Goal: Task Accomplishment & Management: Use online tool/utility

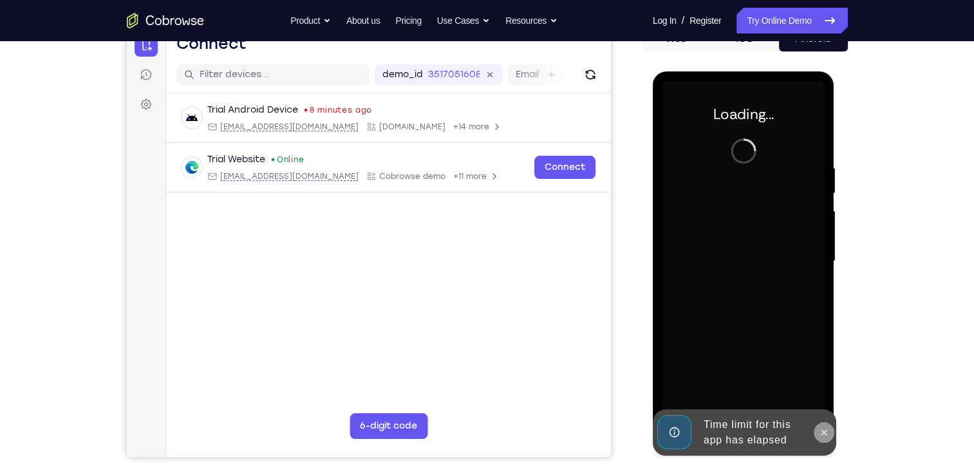
click at [822, 422] on button at bounding box center [824, 432] width 21 height 21
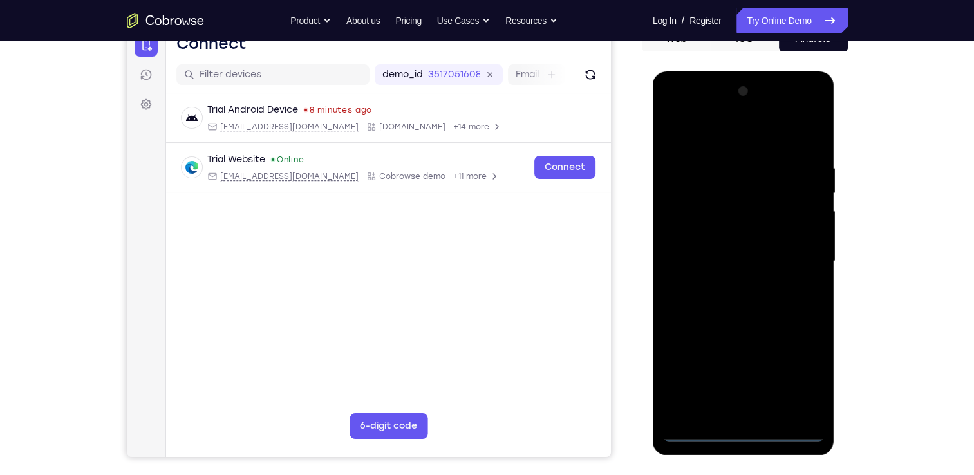
click at [740, 429] on div at bounding box center [743, 261] width 162 height 361
click at [743, 435] on div at bounding box center [743, 261] width 162 height 361
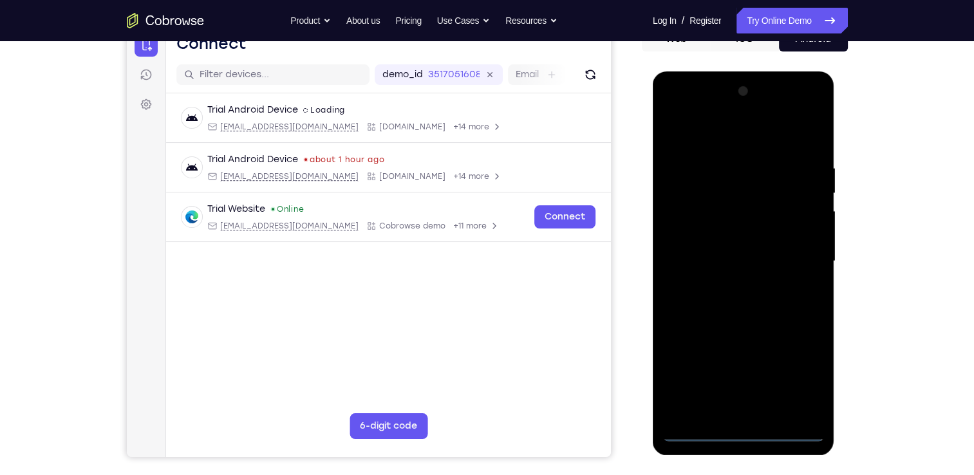
click at [796, 370] on div at bounding box center [743, 261] width 162 height 361
click at [674, 112] on div at bounding box center [743, 261] width 162 height 361
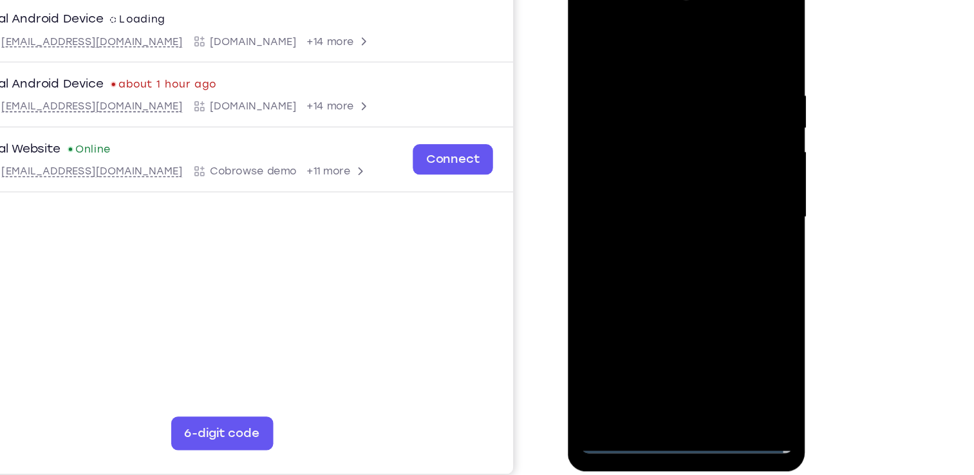
scroll to position [150, 0]
click at [588, 9] on div at bounding box center [658, 159] width 162 height 361
click at [713, 148] on div at bounding box center [658, 159] width 162 height 361
click at [646, 183] on div at bounding box center [658, 159] width 162 height 361
click at [639, 149] on div at bounding box center [658, 159] width 162 height 361
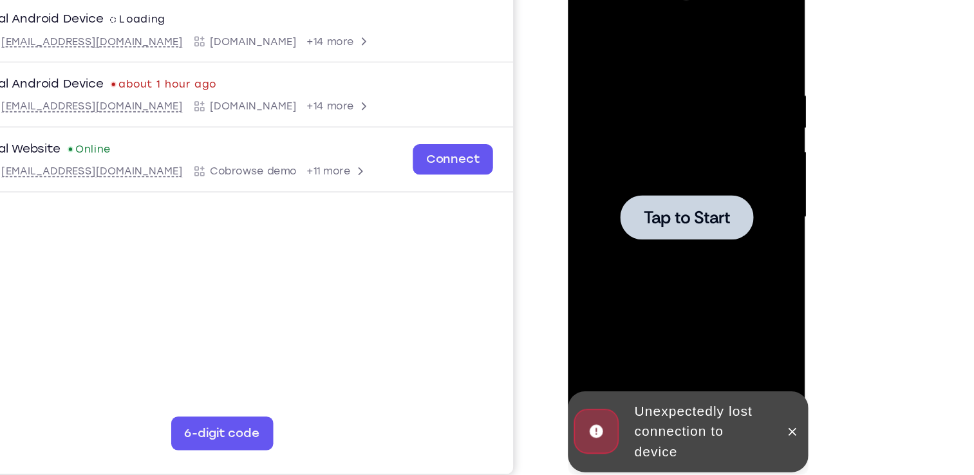
click at [655, 169] on div at bounding box center [658, 159] width 102 height 34
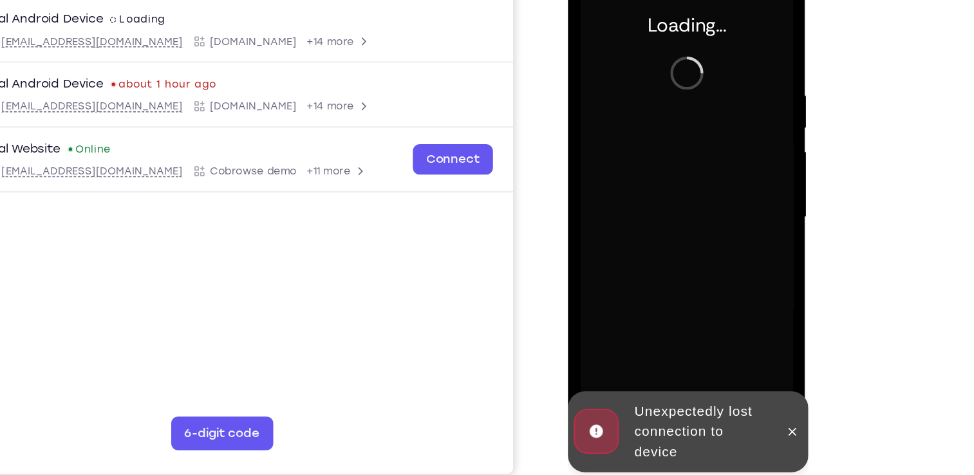
click at [735, 312] on div at bounding box center [738, 323] width 21 height 62
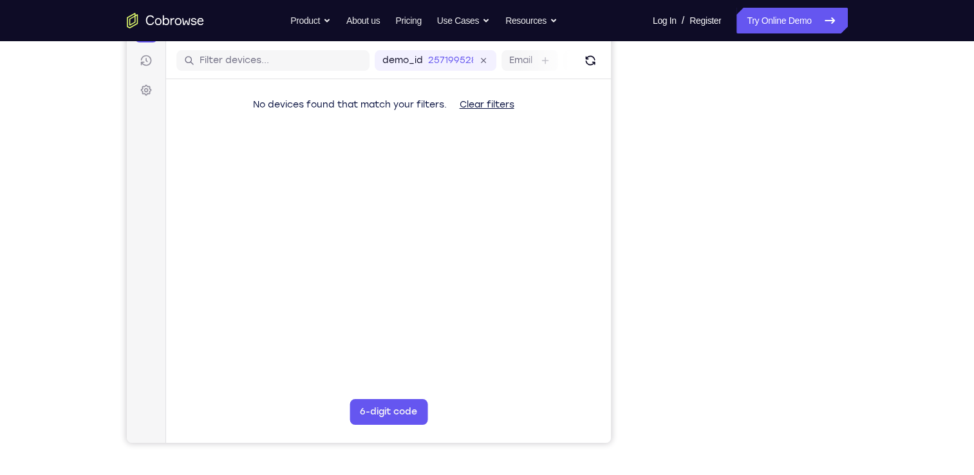
scroll to position [155, 0]
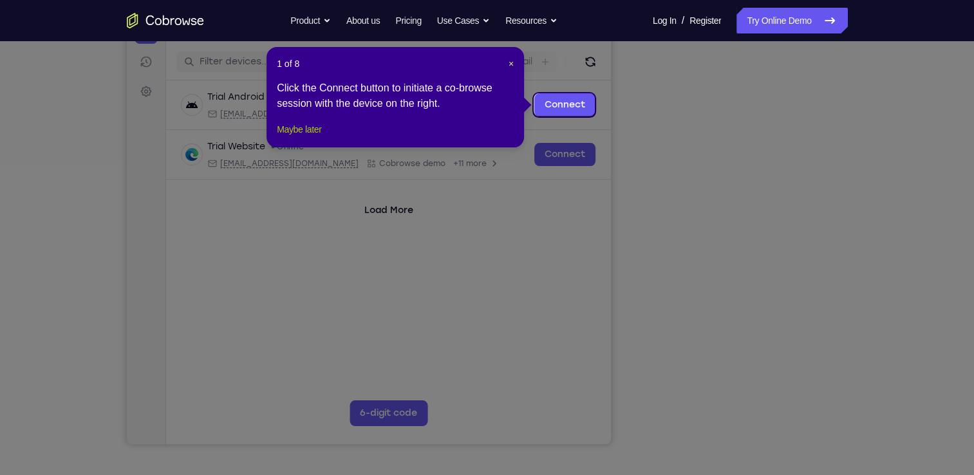
click at [315, 137] on button "Maybe later" at bounding box center [299, 129] width 44 height 15
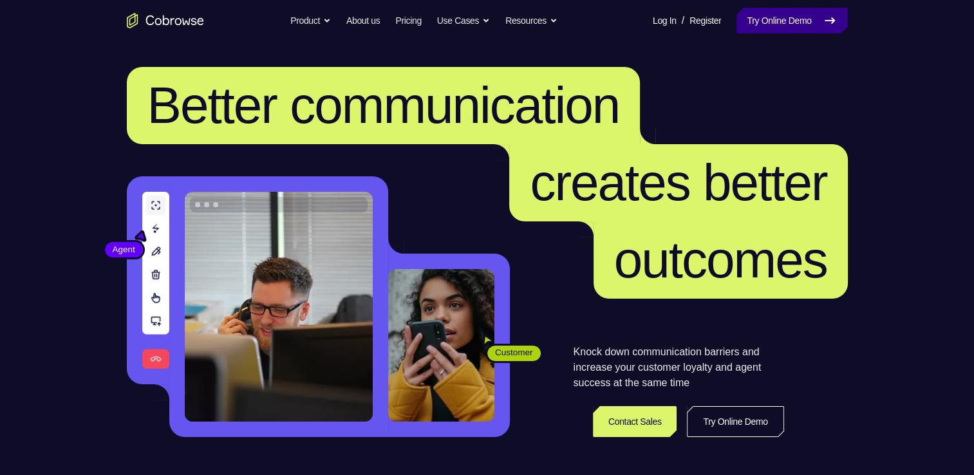
click at [779, 23] on link "Try Online Demo" at bounding box center [792, 21] width 111 height 26
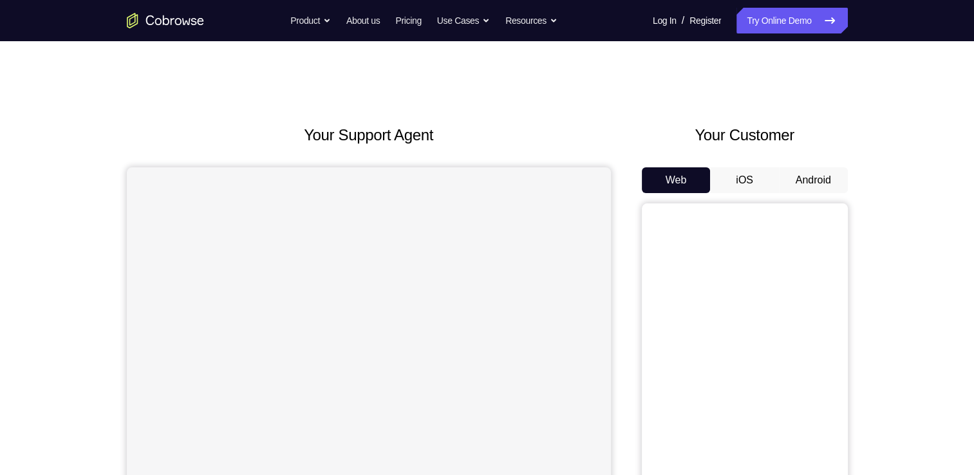
scroll to position [62, 0]
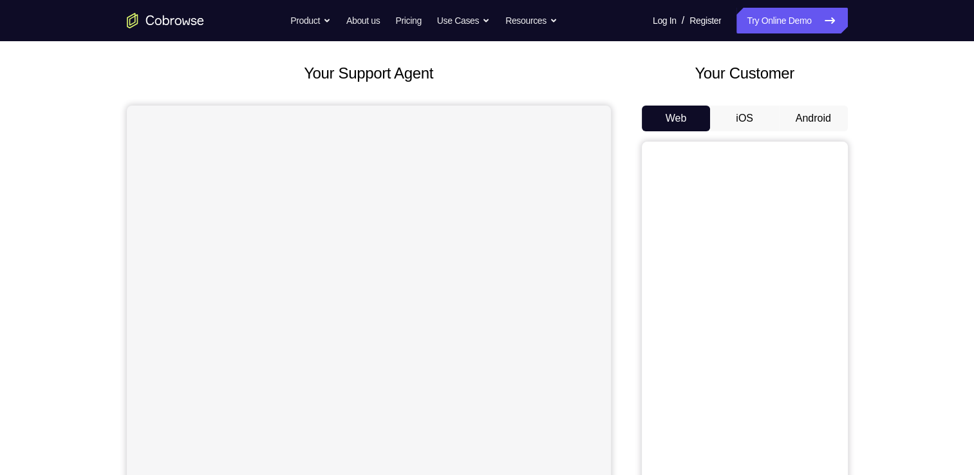
click at [827, 116] on button "Android" at bounding box center [813, 119] width 69 height 26
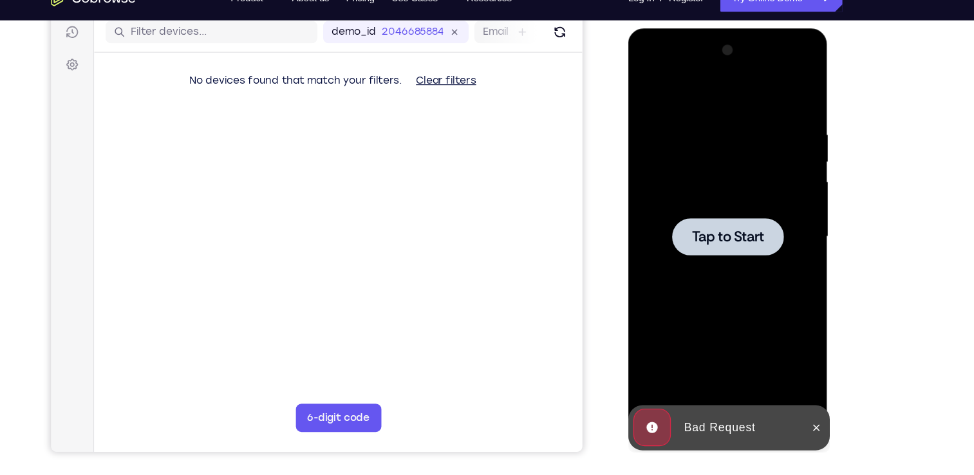
scroll to position [0, 0]
click at [688, 212] on span "Tap to Start" at bounding box center [719, 218] width 66 height 13
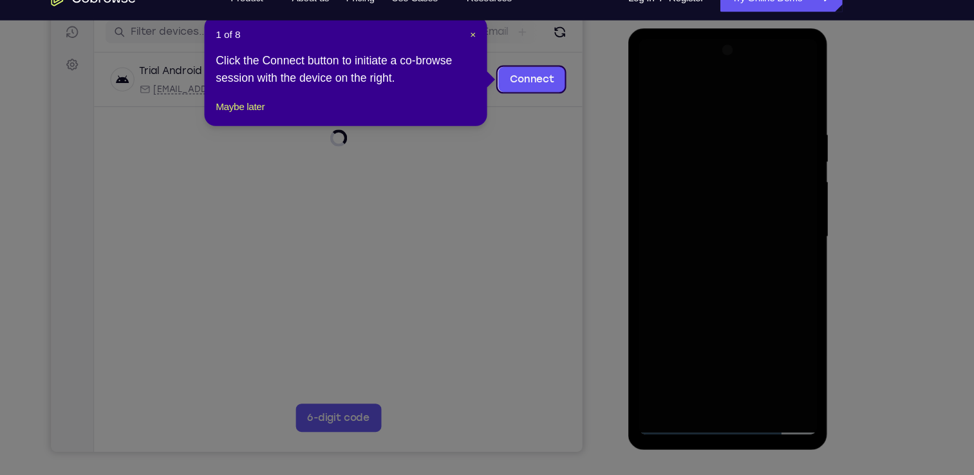
click at [333, 127] on footer "Maybe later" at bounding box center [395, 119] width 237 height 15
click at [305, 127] on button "Maybe later" at bounding box center [299, 119] width 44 height 15
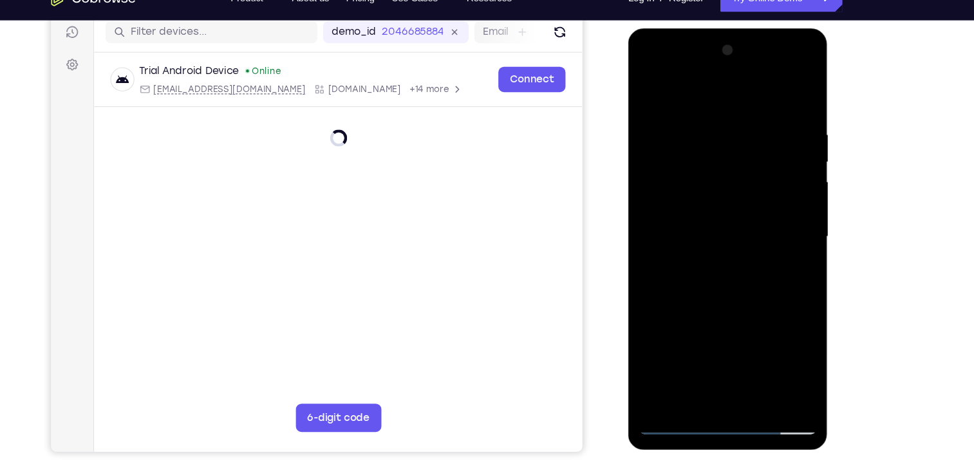
click at [723, 385] on div at bounding box center [719, 218] width 162 height 361
click at [727, 388] on div at bounding box center [719, 218] width 162 height 361
click at [722, 388] on div at bounding box center [719, 218] width 162 height 361
click at [776, 339] on div at bounding box center [719, 218] width 162 height 361
click at [646, 68] on div at bounding box center [719, 218] width 162 height 361
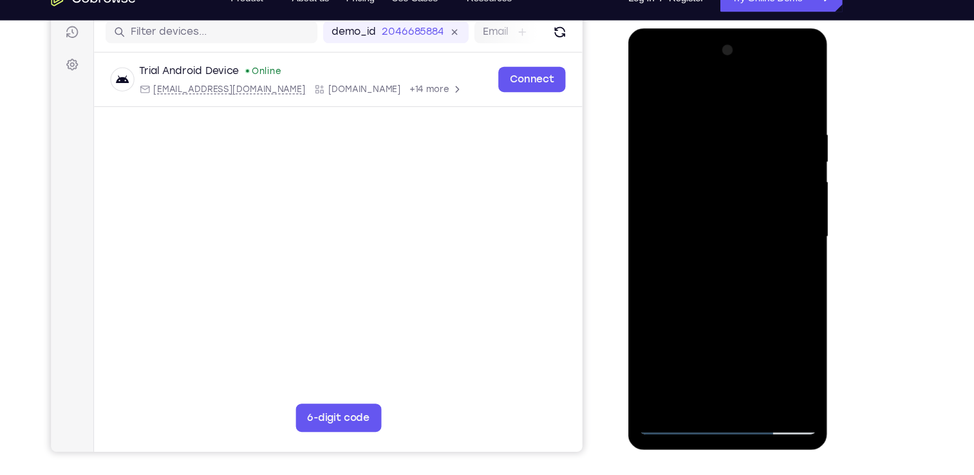
click at [776, 216] on div at bounding box center [719, 218] width 162 height 361
click at [722, 330] on div at bounding box center [719, 218] width 162 height 361
click at [699, 244] on div at bounding box center [719, 218] width 162 height 361
click at [709, 208] on div at bounding box center [719, 218] width 162 height 361
click at [716, 197] on div at bounding box center [719, 218] width 162 height 361
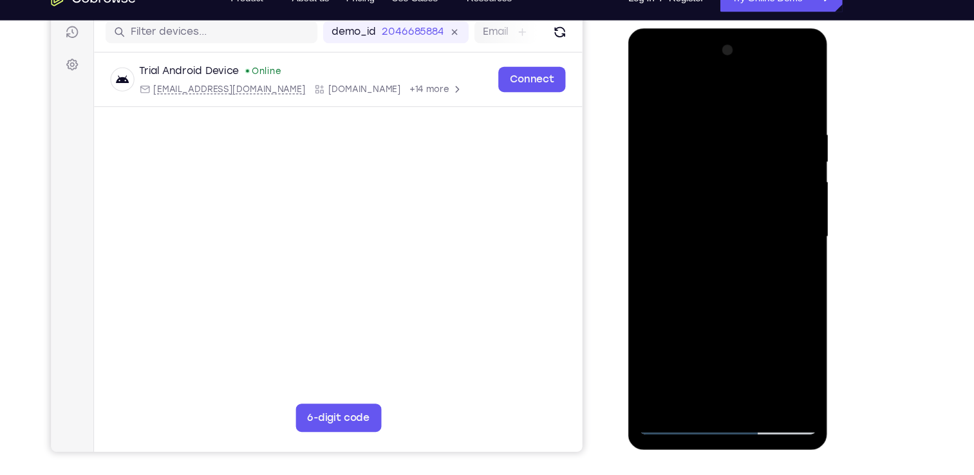
click at [715, 218] on div at bounding box center [719, 218] width 162 height 361
click at [699, 256] on div at bounding box center [719, 218] width 162 height 361
drag, startPoint x: 718, startPoint y: 92, endPoint x: 724, endPoint y: 35, distance: 57.7
click at [724, 35] on div at bounding box center [719, 220] width 182 height 384
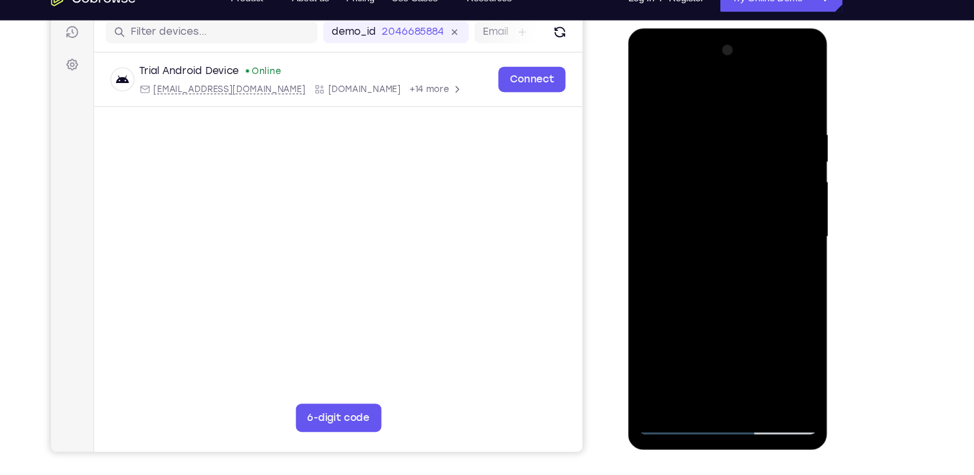
click at [712, 256] on div at bounding box center [719, 218] width 162 height 361
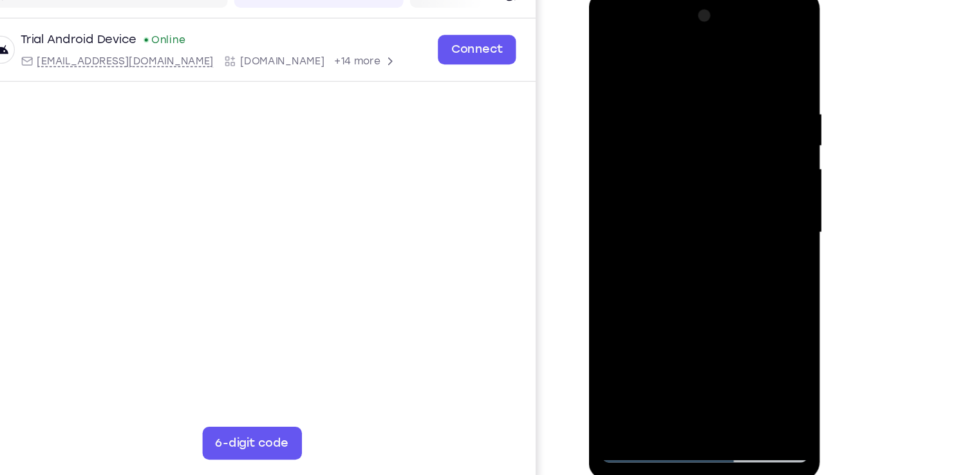
scroll to position [164, 0]
click at [733, 226] on div at bounding box center [680, 181] width 162 height 361
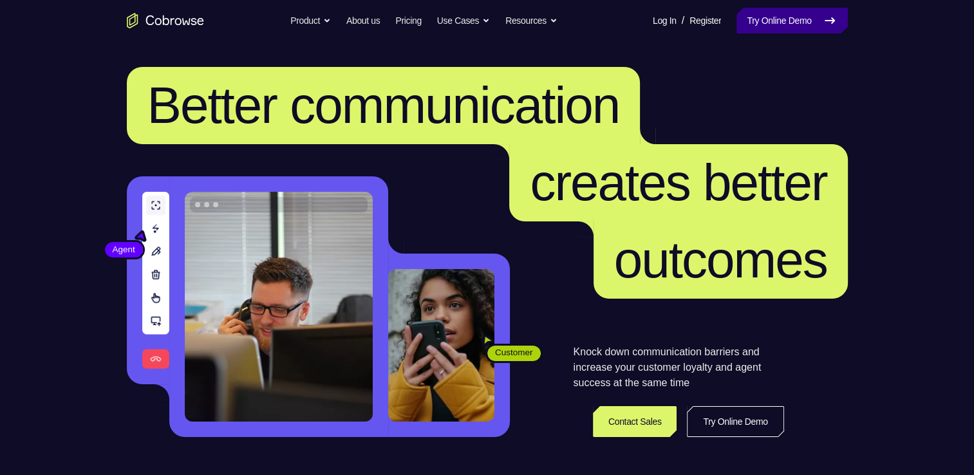
drag, startPoint x: 0, startPoint y: 0, endPoint x: 785, endPoint y: 25, distance: 785.9
click at [785, 25] on link "Try Online Demo" at bounding box center [792, 21] width 111 height 26
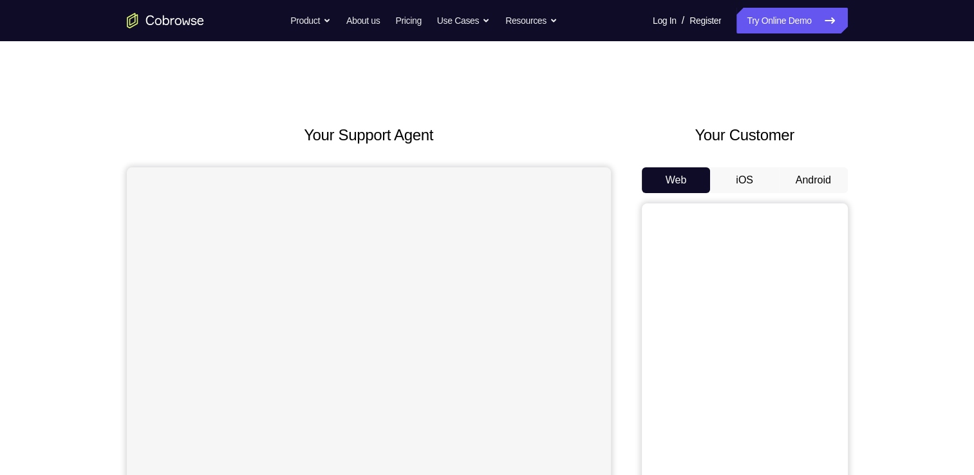
click at [814, 168] on button "Android" at bounding box center [813, 180] width 69 height 26
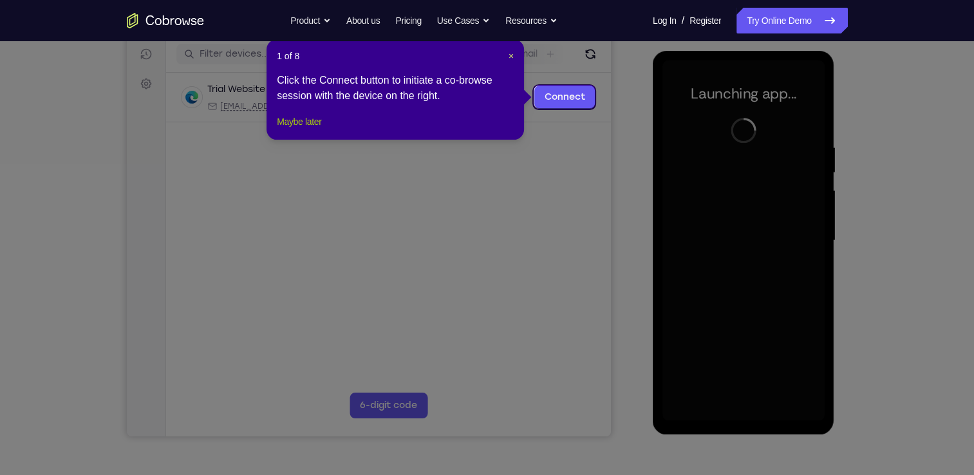
click at [310, 129] on button "Maybe later" at bounding box center [299, 121] width 44 height 15
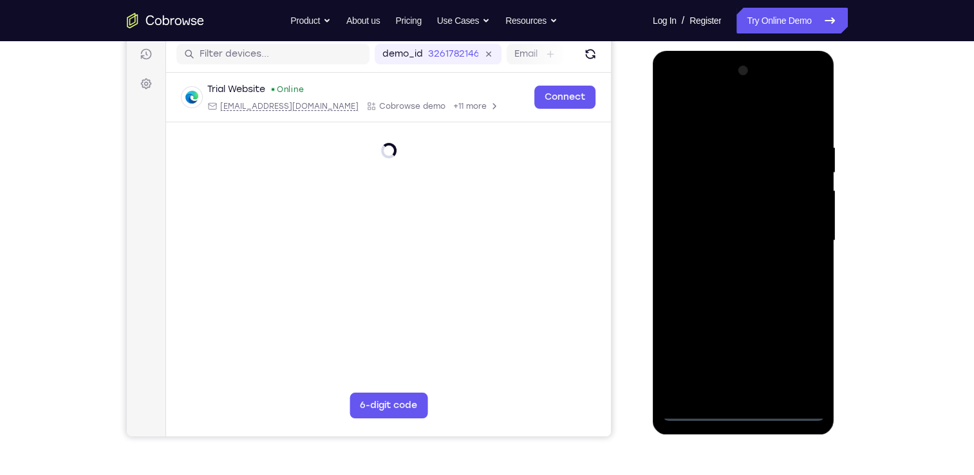
click at [739, 415] on div at bounding box center [743, 241] width 162 height 361
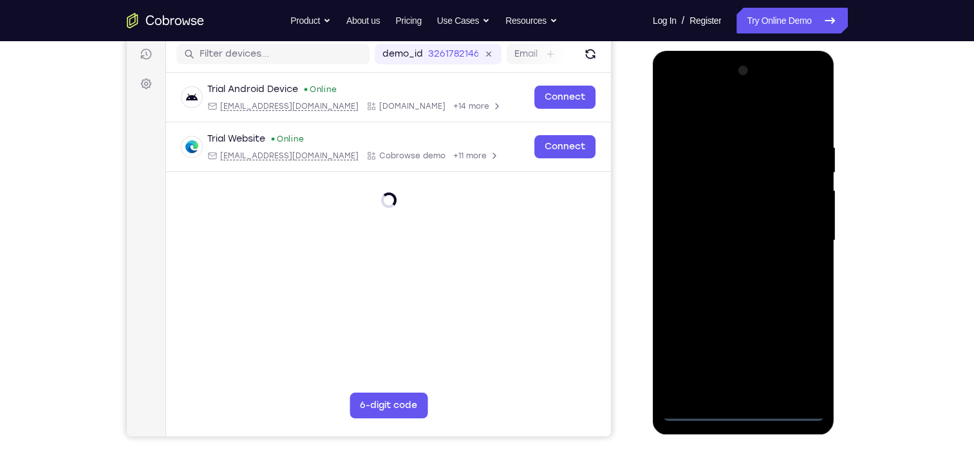
click at [804, 359] on div at bounding box center [743, 241] width 162 height 361
click at [675, 90] on div at bounding box center [743, 241] width 162 height 361
click at [798, 245] on div at bounding box center [743, 241] width 162 height 361
click at [730, 267] on div at bounding box center [743, 241] width 162 height 361
click at [723, 222] on div at bounding box center [743, 241] width 162 height 361
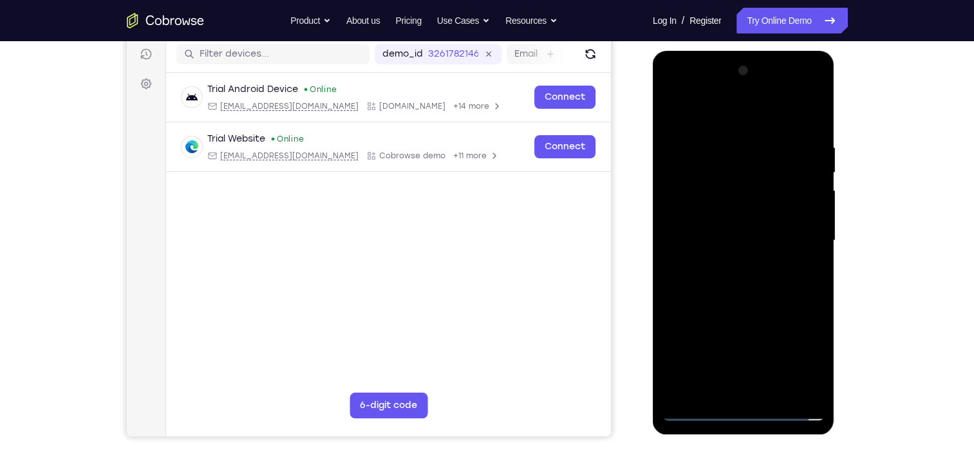
click at [731, 216] on div at bounding box center [743, 241] width 162 height 361
click at [751, 244] on div at bounding box center [743, 241] width 162 height 361
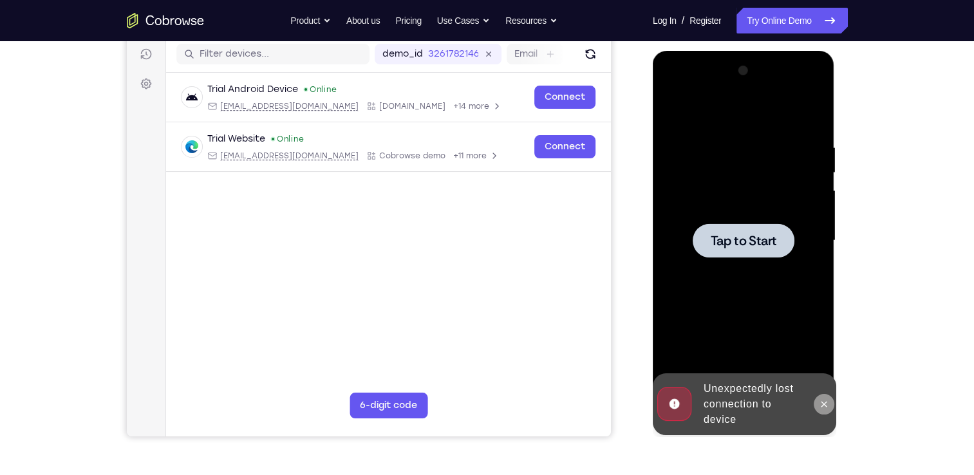
click at [827, 399] on icon at bounding box center [824, 404] width 10 height 10
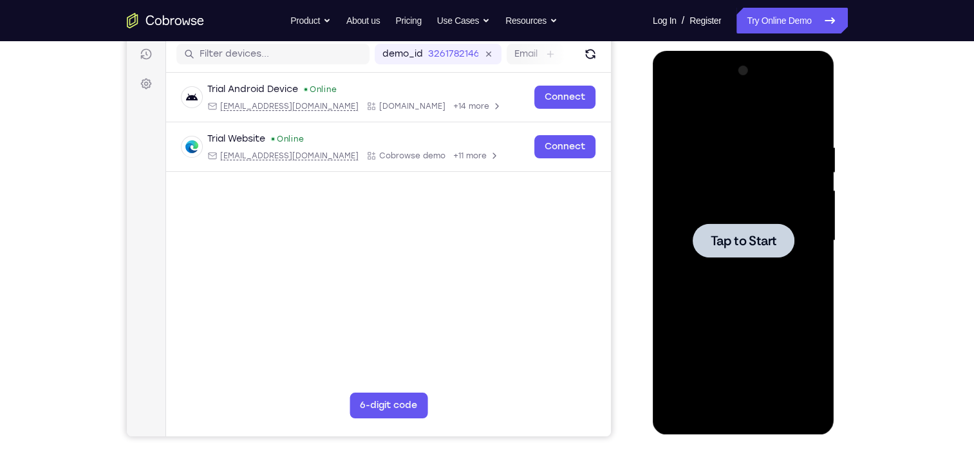
click at [737, 252] on div at bounding box center [744, 240] width 102 height 34
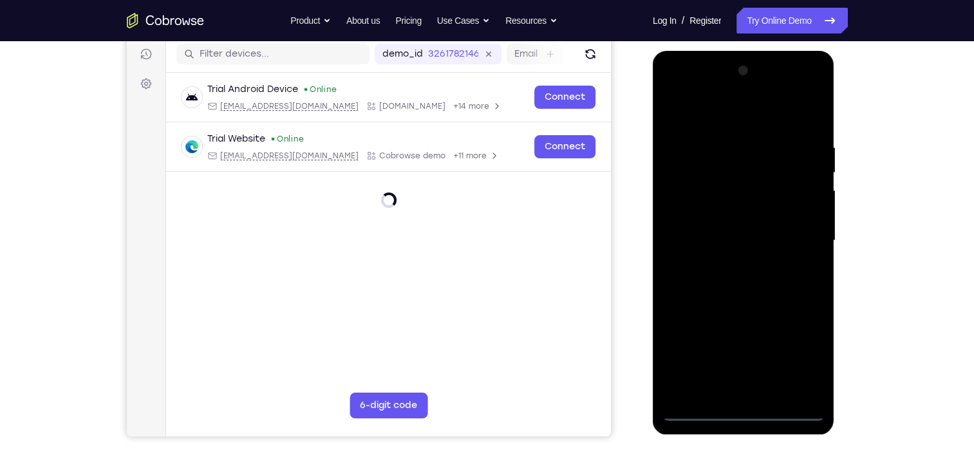
click at [746, 411] on div at bounding box center [743, 241] width 162 height 361
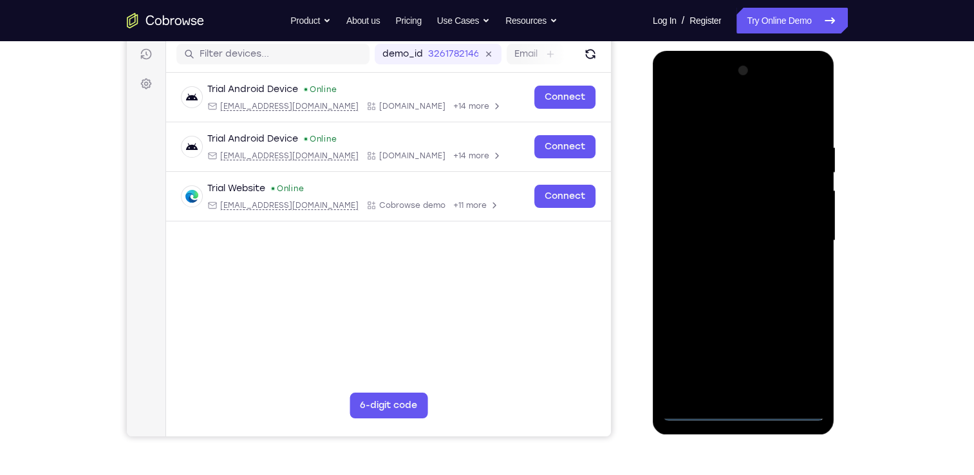
click at [807, 355] on div at bounding box center [743, 241] width 162 height 361
click at [671, 88] on div at bounding box center [743, 241] width 162 height 361
click at [794, 238] on div at bounding box center [743, 241] width 162 height 361
click at [730, 265] on div at bounding box center [743, 241] width 162 height 361
click at [713, 227] on div at bounding box center [743, 241] width 162 height 361
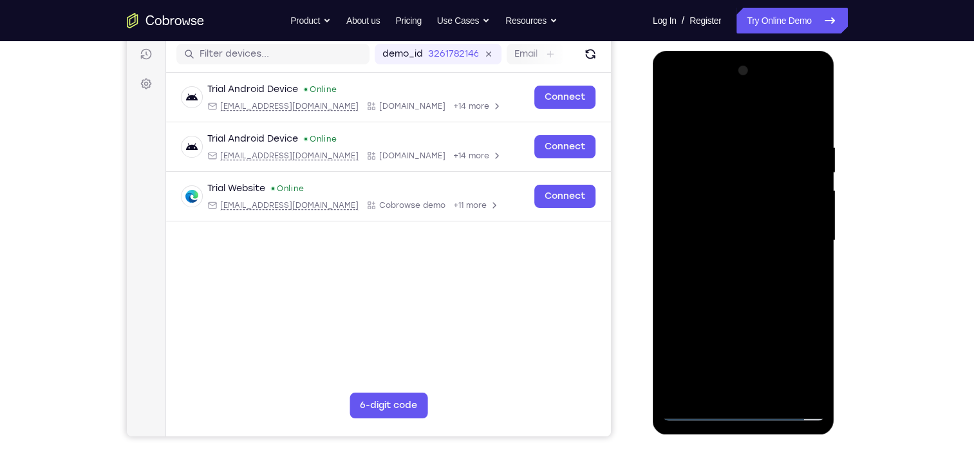
click at [767, 214] on div at bounding box center [743, 241] width 162 height 361
click at [758, 243] on div at bounding box center [743, 241] width 162 height 361
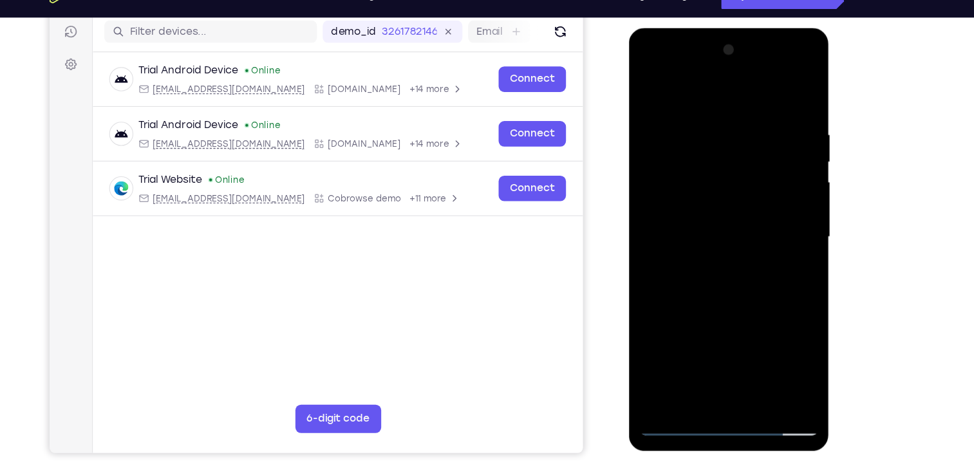
scroll to position [162, 0]
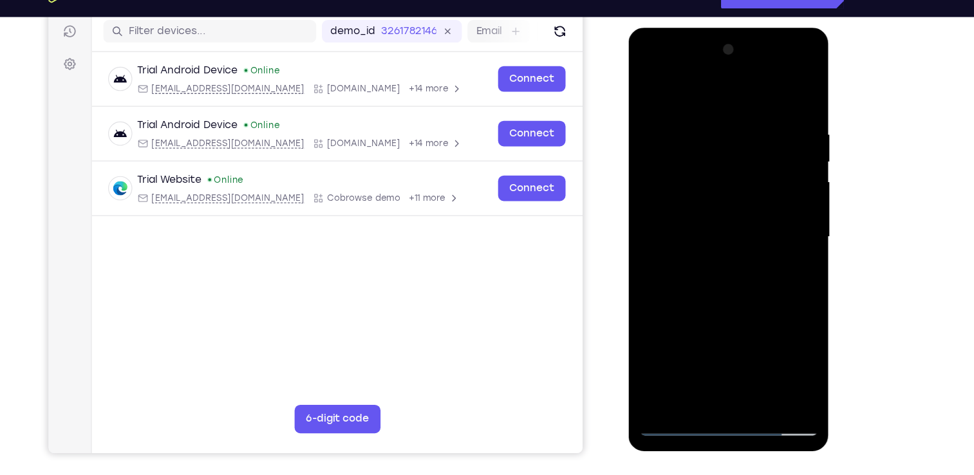
click at [746, 256] on div at bounding box center [719, 217] width 162 height 361
click at [729, 274] on div at bounding box center [719, 217] width 162 height 361
click at [789, 368] on div at bounding box center [719, 217] width 162 height 361
click at [745, 273] on div at bounding box center [719, 217] width 162 height 361
click at [794, 353] on div at bounding box center [719, 217] width 162 height 361
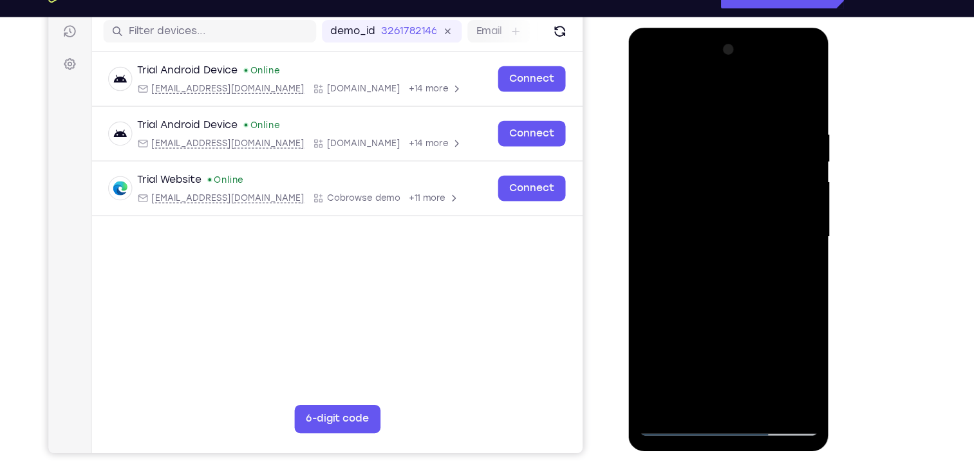
click at [751, 368] on div at bounding box center [719, 217] width 162 height 361
click at [718, 286] on div at bounding box center [719, 217] width 162 height 361
click at [729, 209] on div at bounding box center [719, 217] width 162 height 361
click at [690, 357] on div at bounding box center [719, 217] width 162 height 361
click at [780, 252] on div at bounding box center [719, 217] width 162 height 361
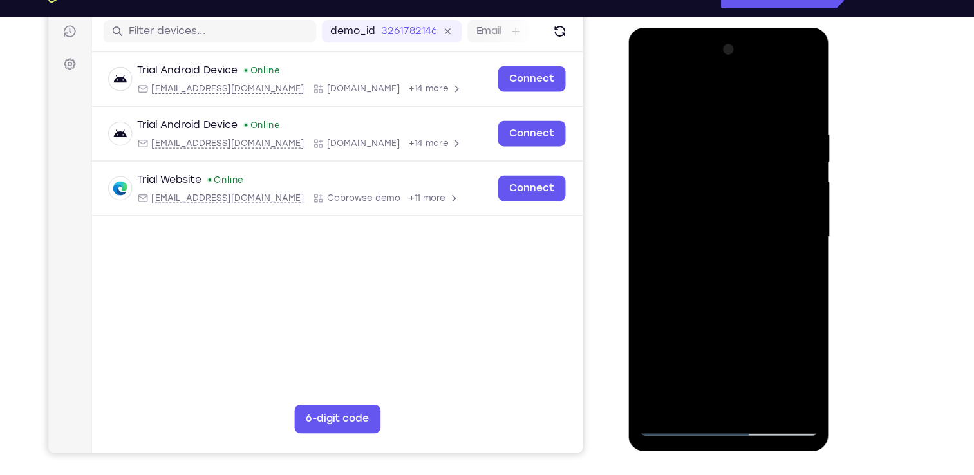
click at [776, 249] on div at bounding box center [719, 217] width 162 height 361
click at [780, 248] on div at bounding box center [719, 217] width 162 height 361
click at [682, 151] on div at bounding box center [719, 217] width 162 height 361
click at [710, 268] on div at bounding box center [719, 217] width 162 height 361
click at [777, 250] on div at bounding box center [719, 217] width 162 height 361
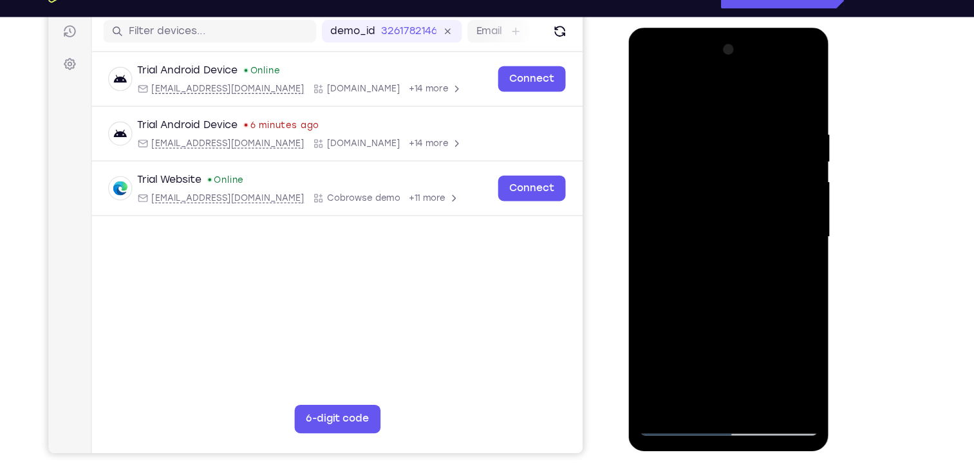
click at [650, 86] on div at bounding box center [719, 217] width 162 height 361
click at [647, 89] on div at bounding box center [719, 217] width 162 height 361
click at [787, 245] on div at bounding box center [719, 217] width 162 height 361
click at [787, 246] on div at bounding box center [719, 217] width 162 height 361
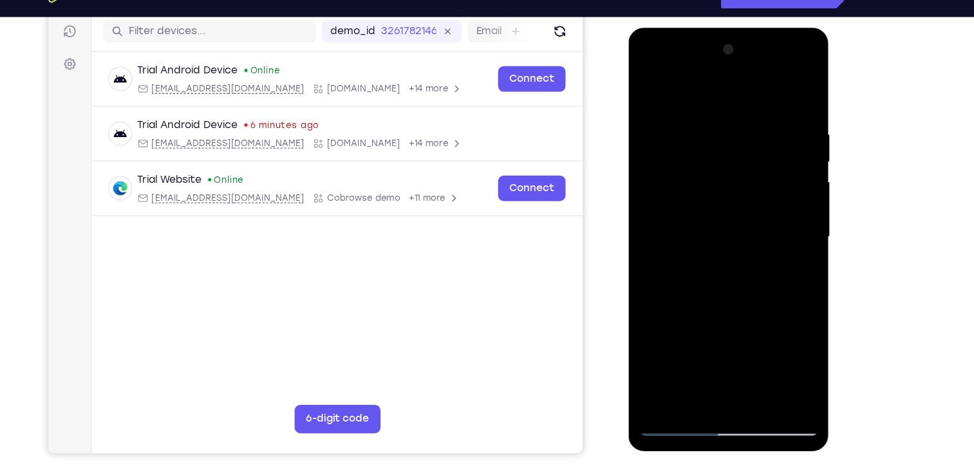
click at [787, 246] on div at bounding box center [719, 217] width 162 height 361
click at [787, 250] on div at bounding box center [719, 217] width 162 height 361
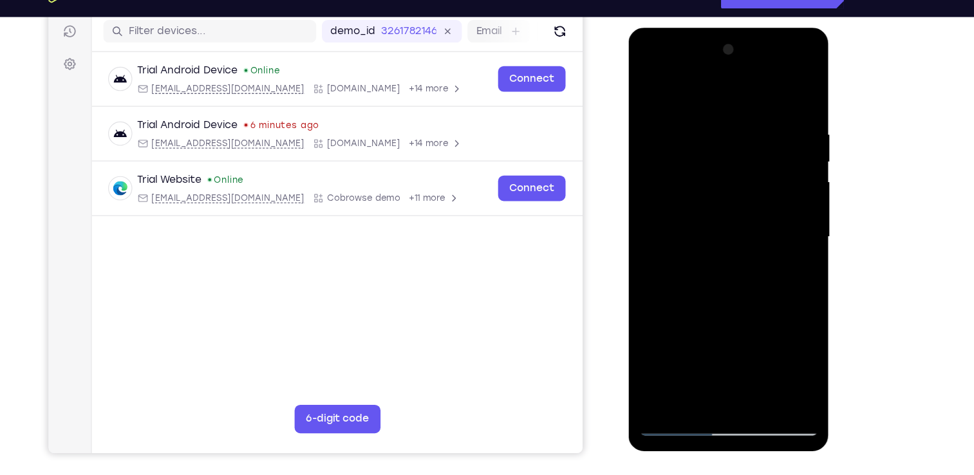
click at [787, 250] on div at bounding box center [719, 217] width 162 height 361
click at [791, 250] on div at bounding box center [719, 217] width 162 height 361
click at [789, 251] on div at bounding box center [719, 217] width 162 height 361
click at [791, 248] on div at bounding box center [719, 217] width 162 height 361
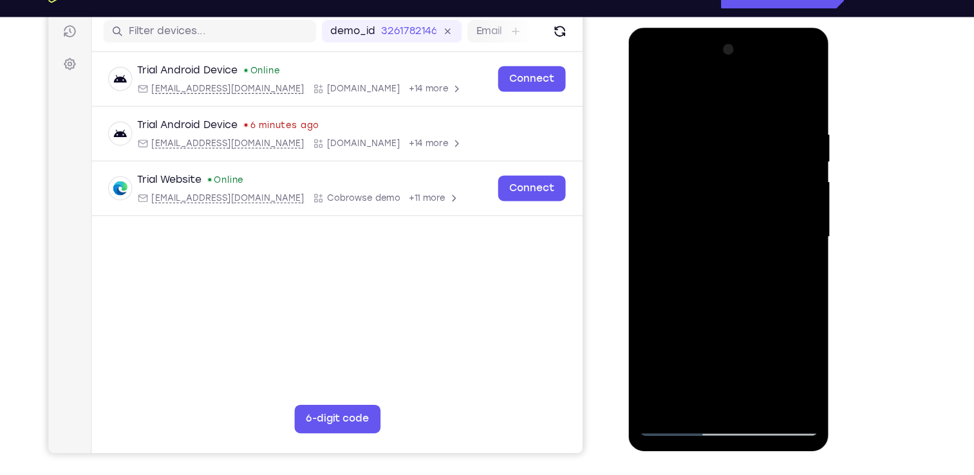
click at [646, 336] on div at bounding box center [719, 217] width 162 height 361
click at [650, 338] on div at bounding box center [719, 217] width 162 height 361
click at [695, 107] on div at bounding box center [719, 217] width 162 height 361
click at [700, 122] on div at bounding box center [719, 217] width 162 height 361
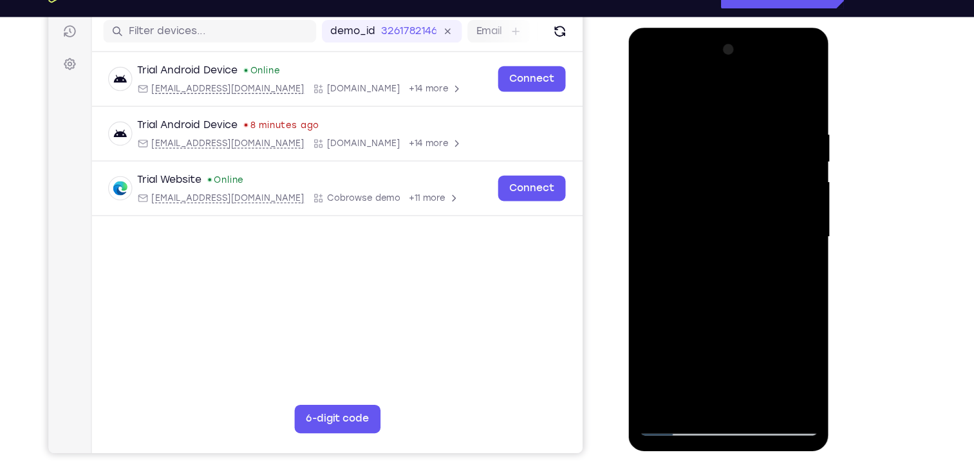
click at [784, 93] on div at bounding box center [719, 217] width 162 height 361
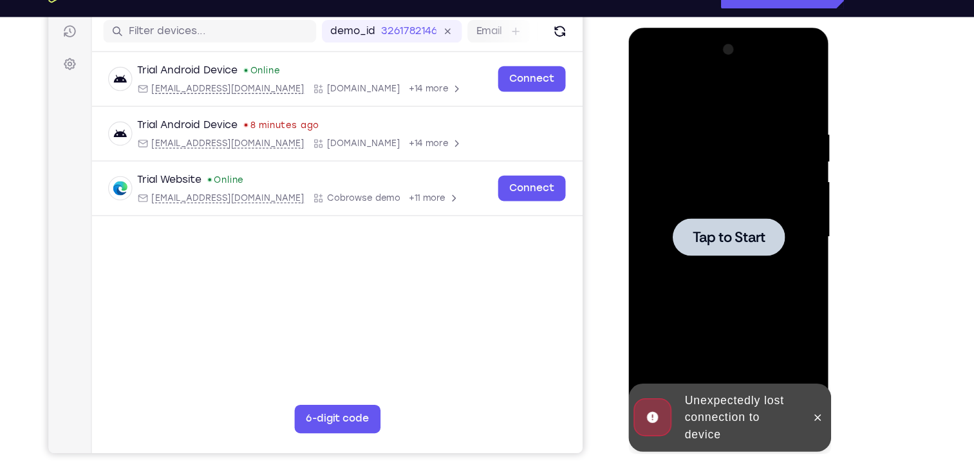
click at [714, 208] on div at bounding box center [719, 217] width 102 height 34
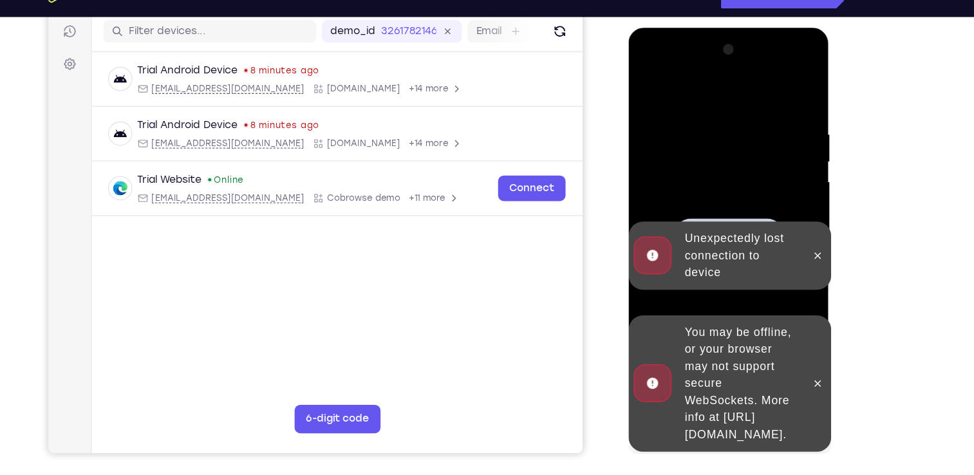
click at [794, 332] on div at bounding box center [799, 350] width 21 height 124
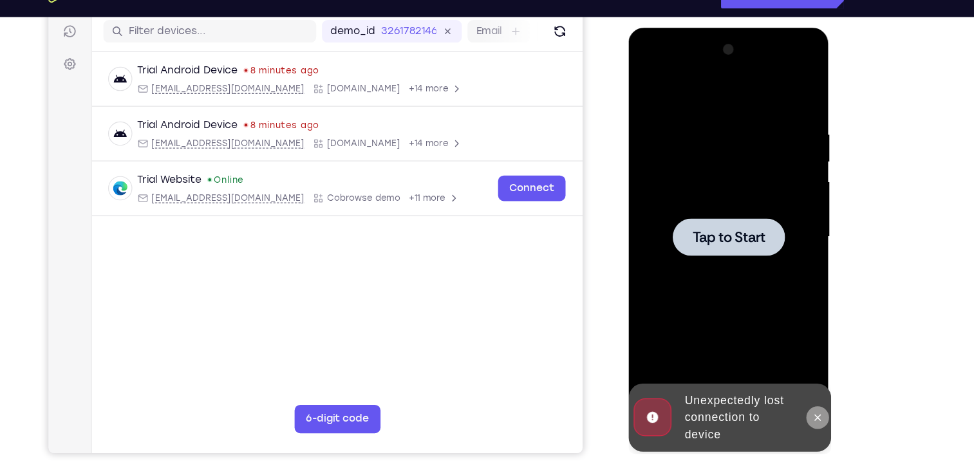
click at [799, 384] on icon at bounding box center [799, 381] width 10 height 10
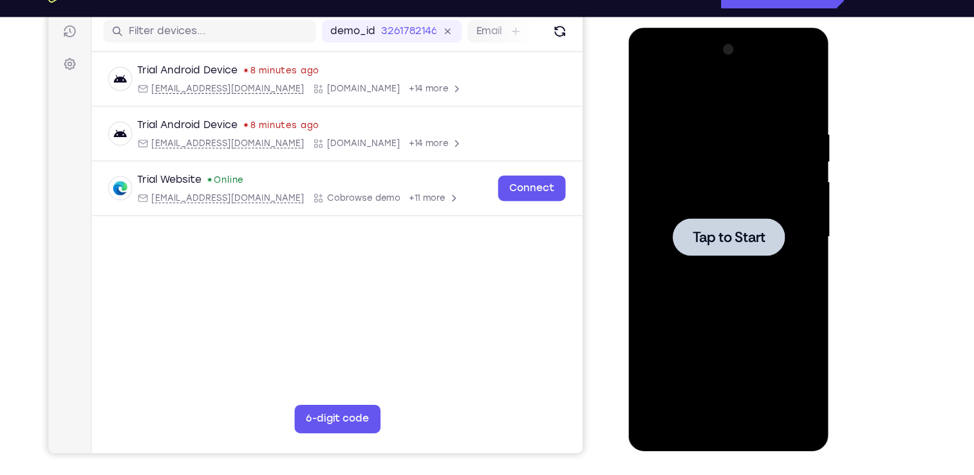
click at [717, 232] on div at bounding box center [719, 217] width 102 height 34
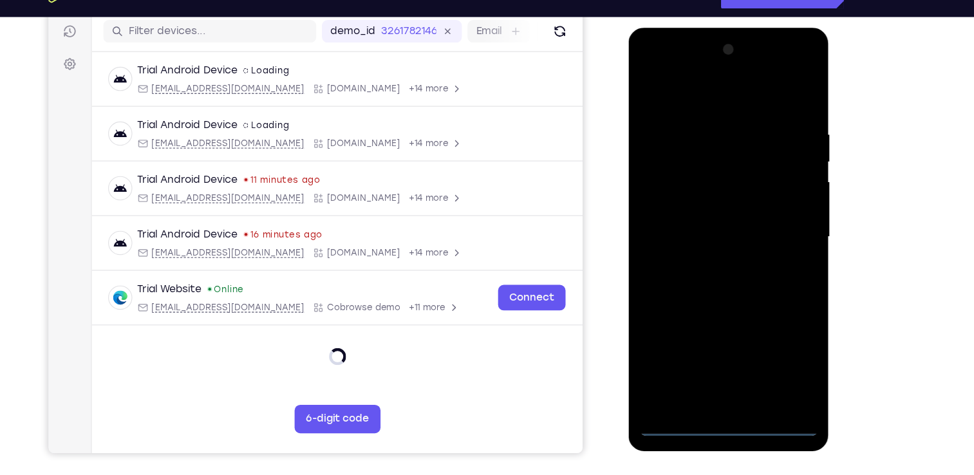
click at [720, 389] on div at bounding box center [719, 217] width 162 height 361
click at [784, 330] on div at bounding box center [719, 217] width 162 height 361
click at [652, 69] on div at bounding box center [719, 217] width 162 height 361
click at [781, 207] on div at bounding box center [719, 217] width 162 height 361
click at [770, 207] on div at bounding box center [719, 217] width 162 height 361
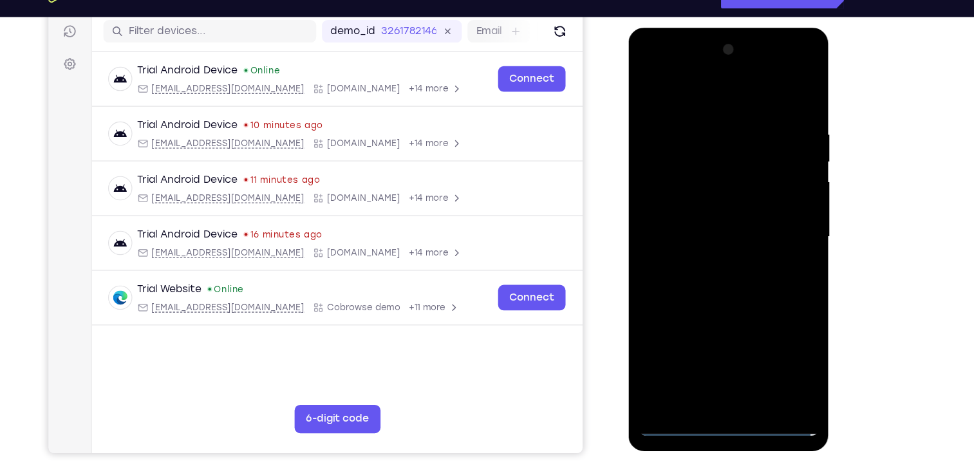
click at [698, 239] on div at bounding box center [719, 217] width 162 height 361
click at [717, 199] on div at bounding box center [719, 217] width 162 height 361
click at [717, 223] on div at bounding box center [719, 217] width 162 height 361
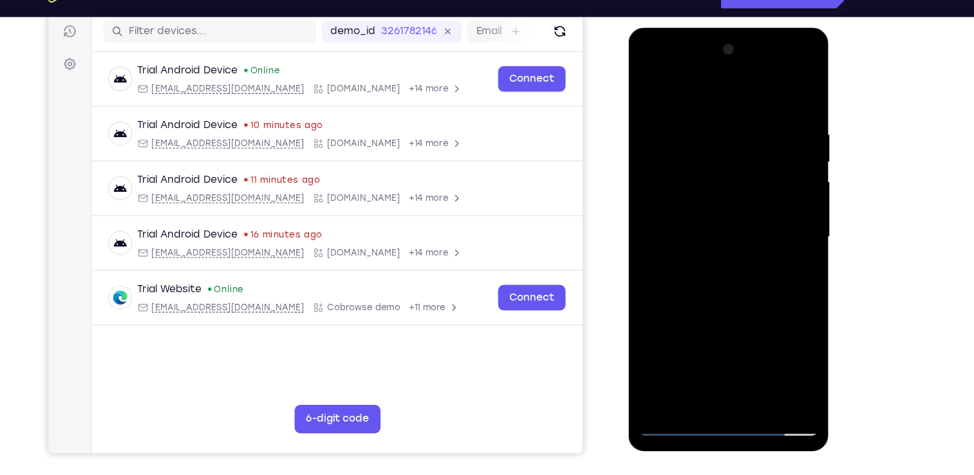
click at [711, 264] on div at bounding box center [719, 217] width 162 height 361
click at [729, 220] on div at bounding box center [719, 217] width 162 height 361
click at [726, 251] on div at bounding box center [719, 217] width 162 height 361
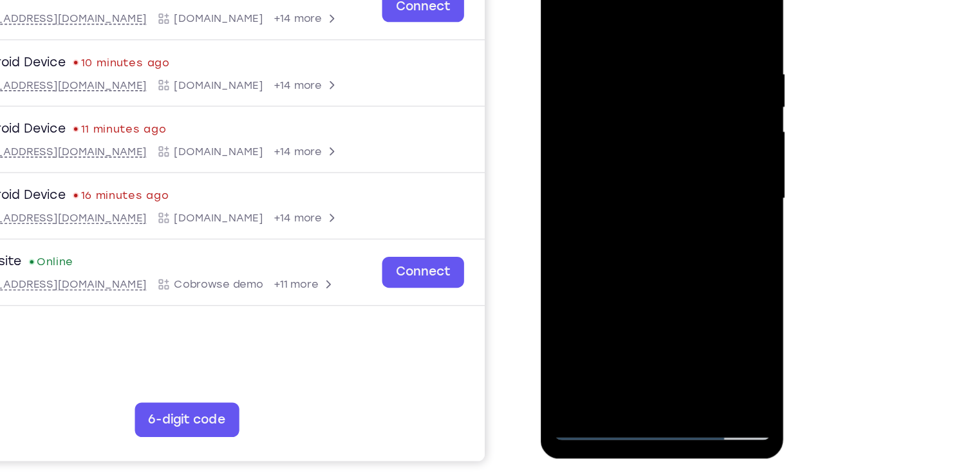
click at [684, 194] on div at bounding box center [631, 134] width 162 height 361
drag, startPoint x: 624, startPoint y: 12, endPoint x: 623, endPoint y: -50, distance: 61.8
click at [623, 0] on div at bounding box center [632, 137] width 182 height 384
click at [704, 194] on div at bounding box center [631, 134] width 162 height 361
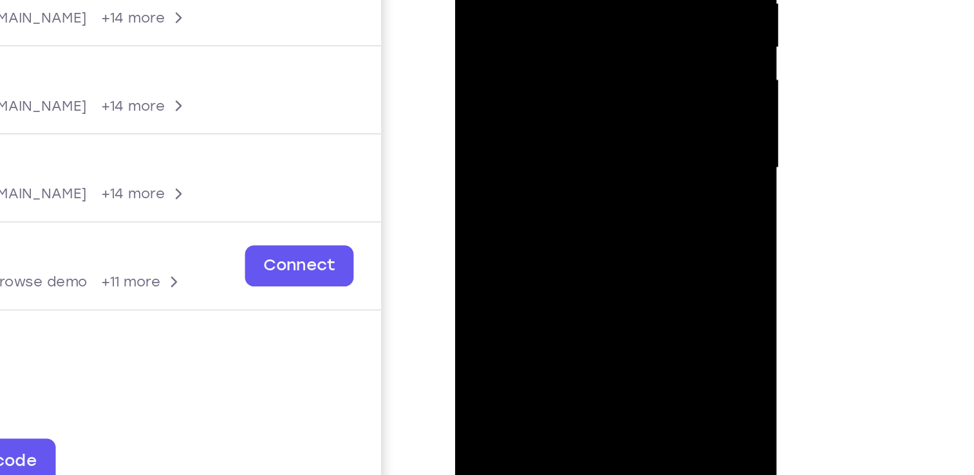
click at [617, 75] on div at bounding box center [546, 22] width 162 height 361
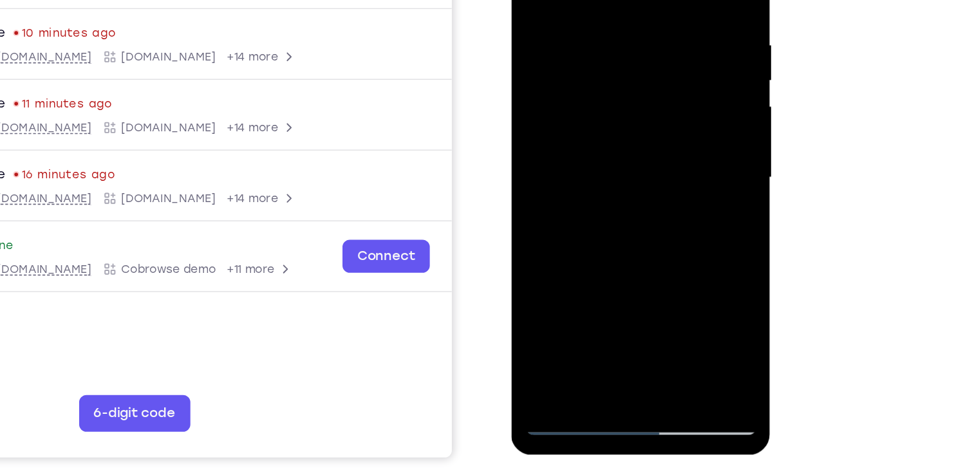
click at [663, 4] on div at bounding box center [602, 97] width 162 height 361
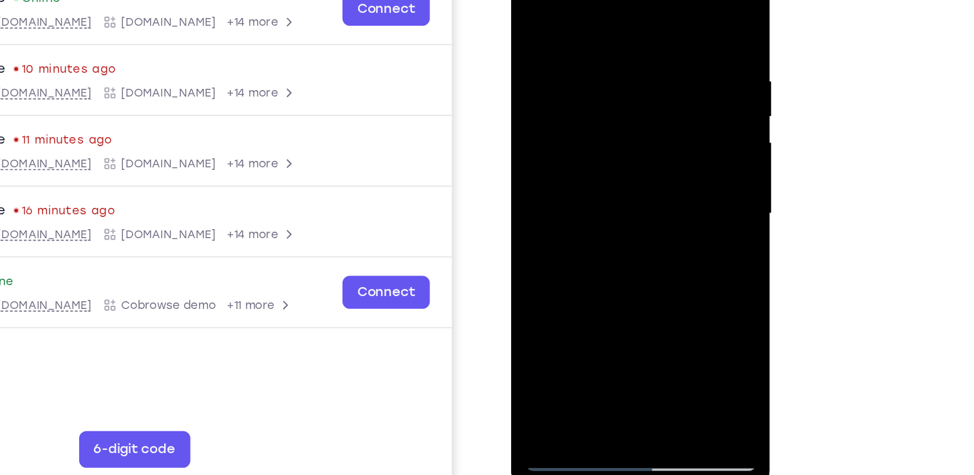
click at [666, 10] on div at bounding box center [602, 133] width 162 height 361
click at [587, 41] on div at bounding box center [602, 133] width 162 height 361
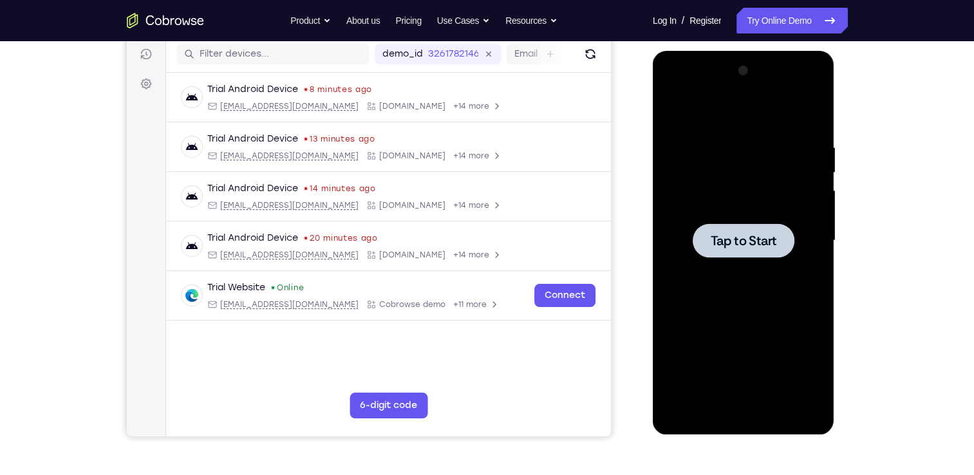
click at [734, 241] on span "Tap to Start" at bounding box center [744, 240] width 66 height 13
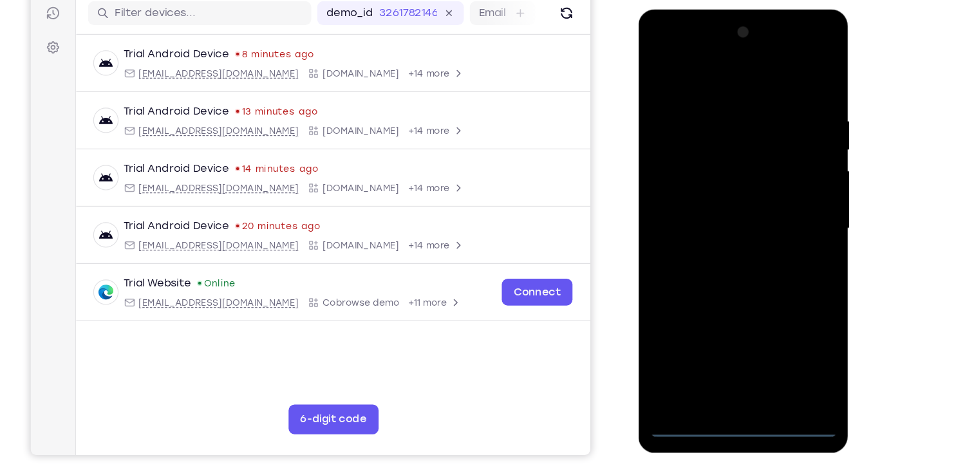
click at [720, 371] on div at bounding box center [729, 199] width 162 height 361
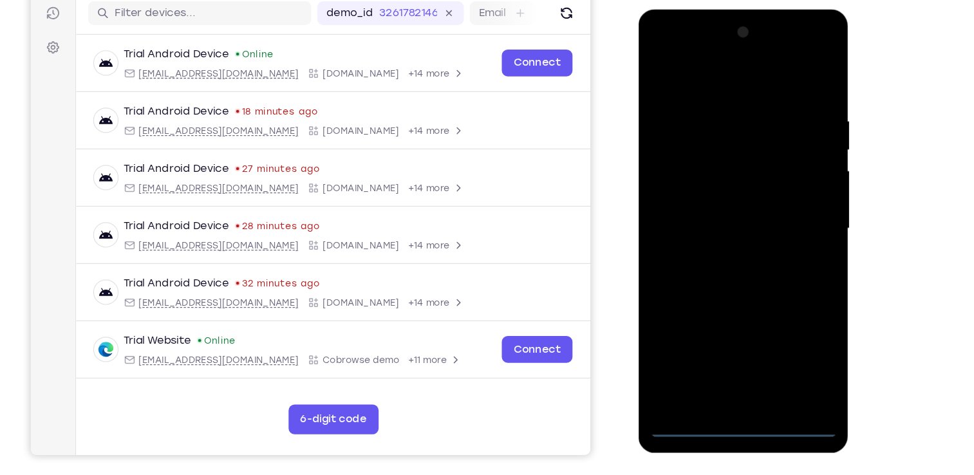
click at [779, 305] on div at bounding box center [729, 199] width 162 height 361
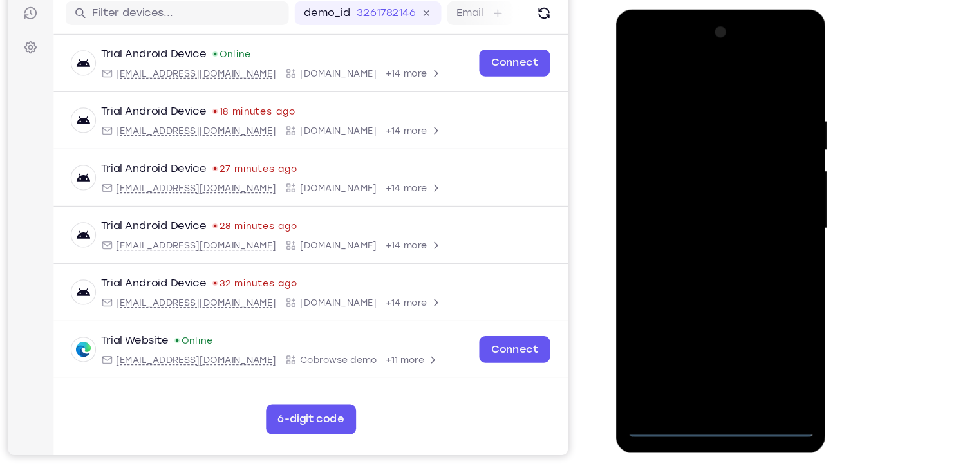
click at [635, 53] on div at bounding box center [707, 199] width 162 height 361
click at [762, 196] on div at bounding box center [707, 199] width 162 height 361
click at [694, 221] on div at bounding box center [707, 199] width 162 height 361
click at [671, 177] on div at bounding box center [707, 199] width 162 height 361
click at [717, 174] on div at bounding box center [707, 199] width 162 height 361
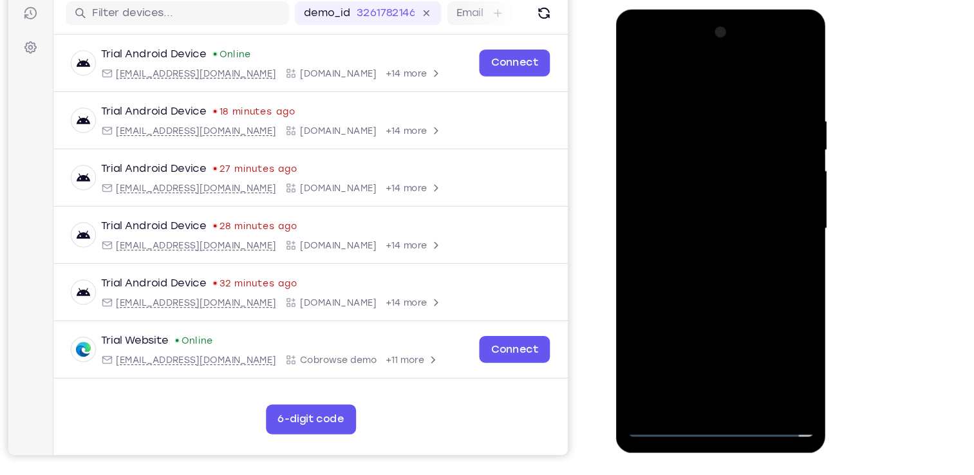
click at [719, 199] on div at bounding box center [707, 199] width 162 height 361
click at [703, 241] on div at bounding box center [707, 199] width 162 height 361
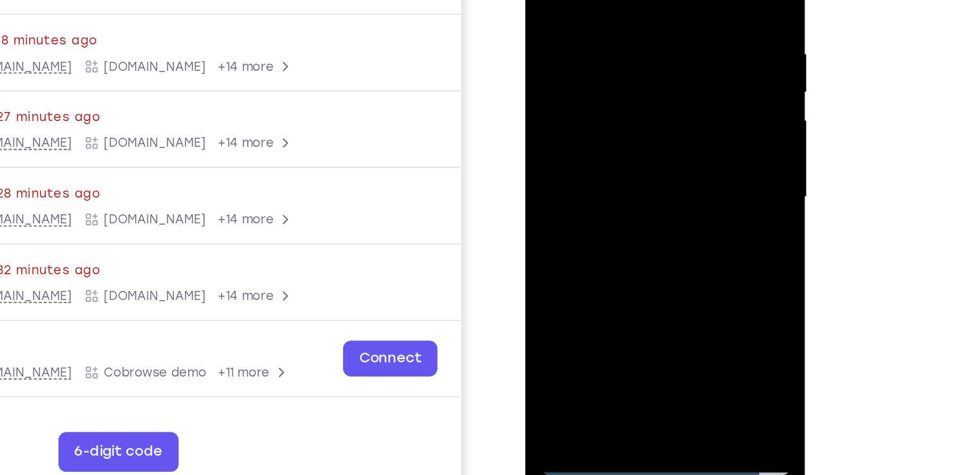
click at [662, 160] on div at bounding box center [616, 94] width 162 height 361
click at [691, 229] on div at bounding box center [616, 94] width 162 height 361
click at [596, 0] on div at bounding box center [616, 94] width 162 height 361
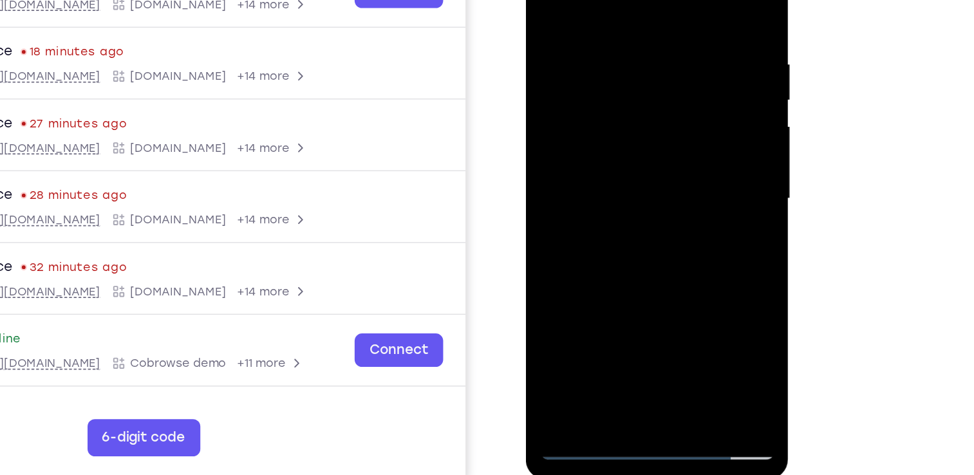
click at [683, 0] on div at bounding box center [617, 114] width 162 height 361
click at [652, 262] on div at bounding box center [617, 114] width 162 height 361
click at [633, 184] on div at bounding box center [617, 114] width 162 height 361
click at [587, 135] on div at bounding box center [617, 114] width 162 height 361
click at [547, 0] on div at bounding box center [617, 114] width 162 height 361
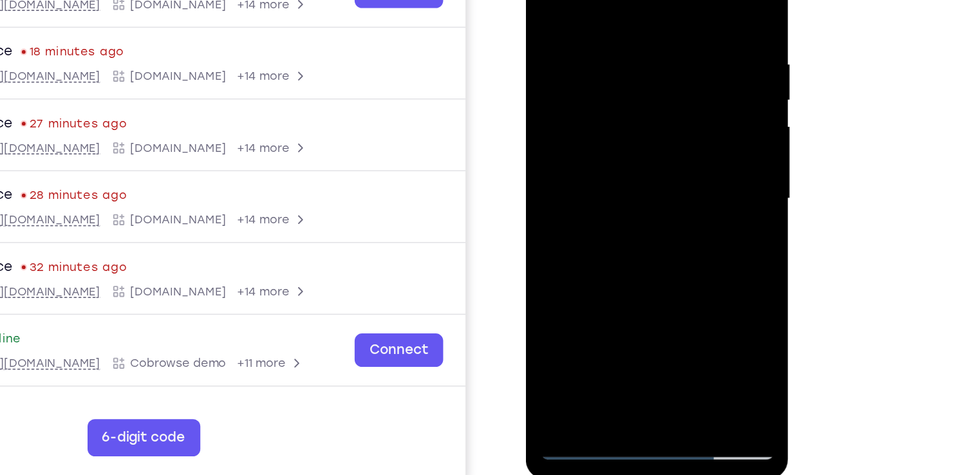
click at [547, 0] on div at bounding box center [617, 114] width 162 height 361
click at [673, 17] on div at bounding box center [617, 114] width 162 height 361
